Goal: Find specific page/section: Find specific page/section

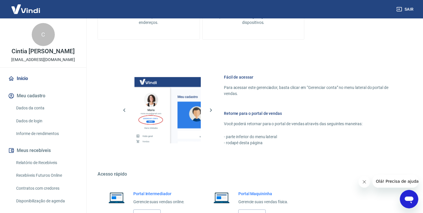
scroll to position [247, 0]
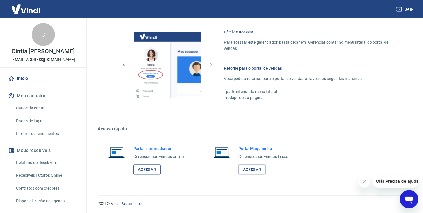
click at [142, 172] on link "Acessar" at bounding box center [146, 170] width 27 height 11
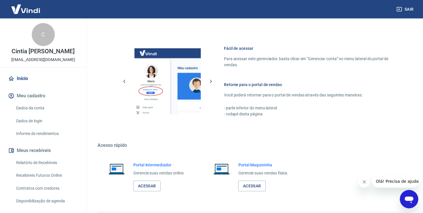
scroll to position [247, 0]
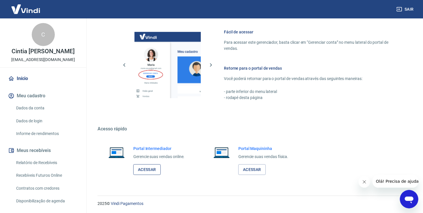
click at [160, 165] on link "Acessar" at bounding box center [146, 170] width 27 height 11
